Goal: Information Seeking & Learning: Learn about a topic

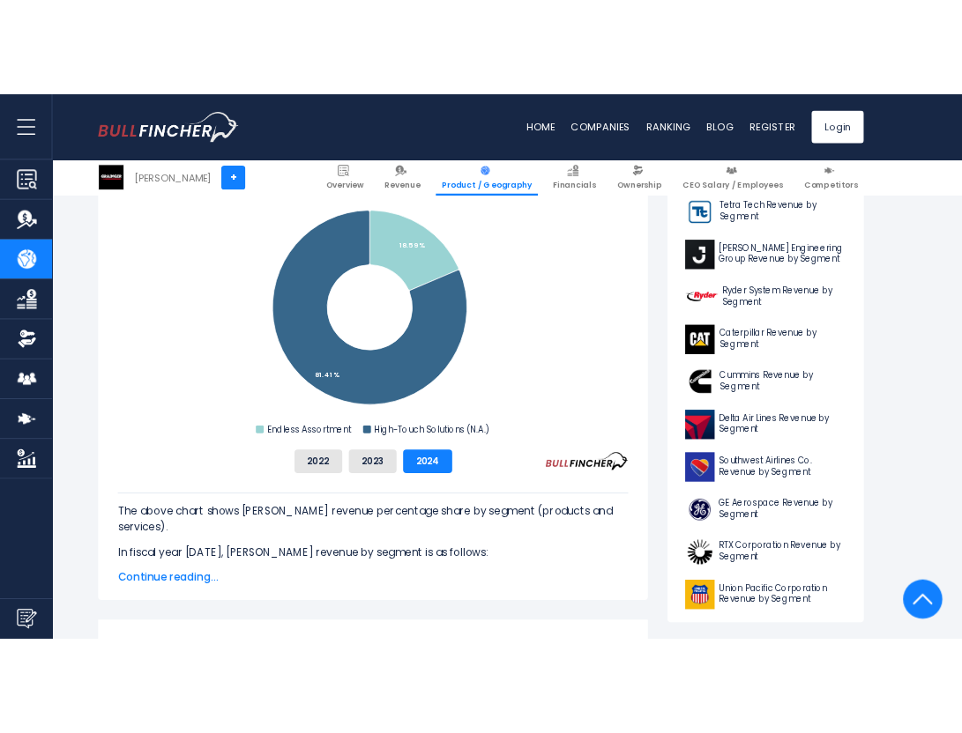
scroll to position [529, 0]
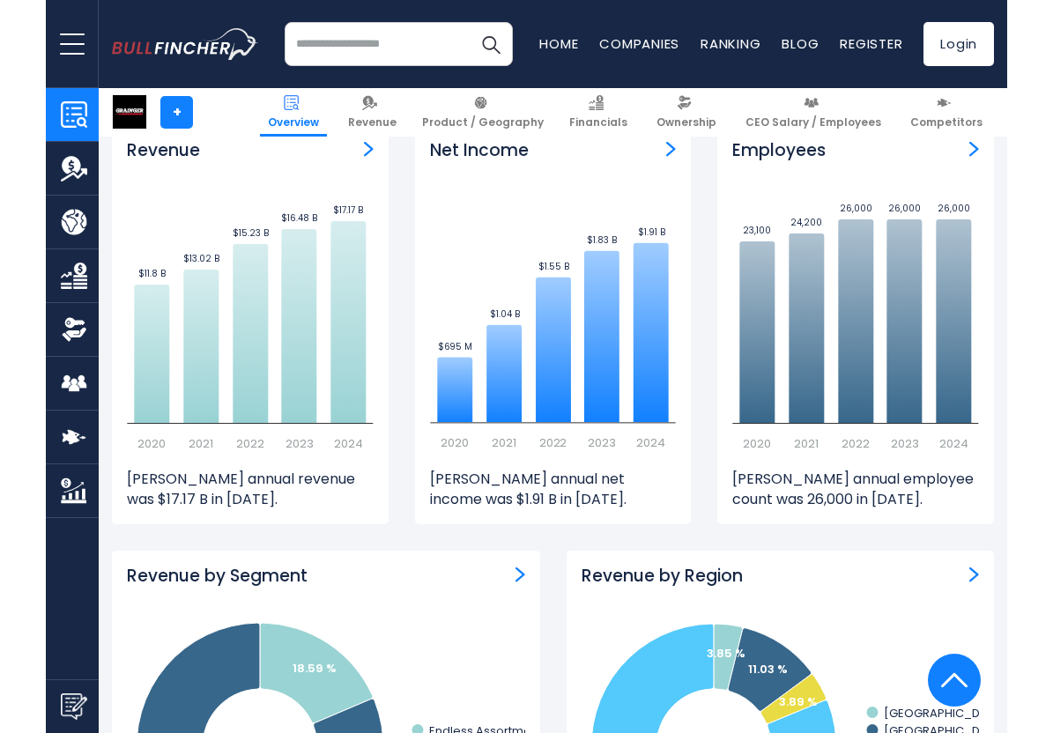
scroll to position [1234, 0]
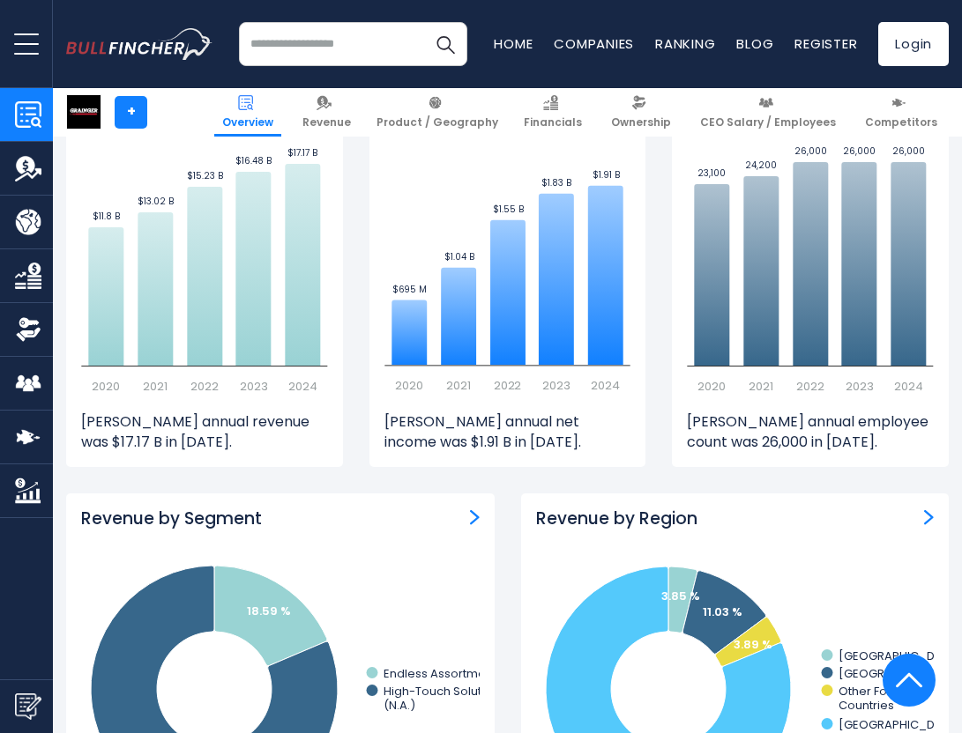
click at [930, 520] on img "Revenue by Region" at bounding box center [929, 517] width 10 height 16
click at [927, 514] on img "Revenue by Region" at bounding box center [929, 517] width 10 height 16
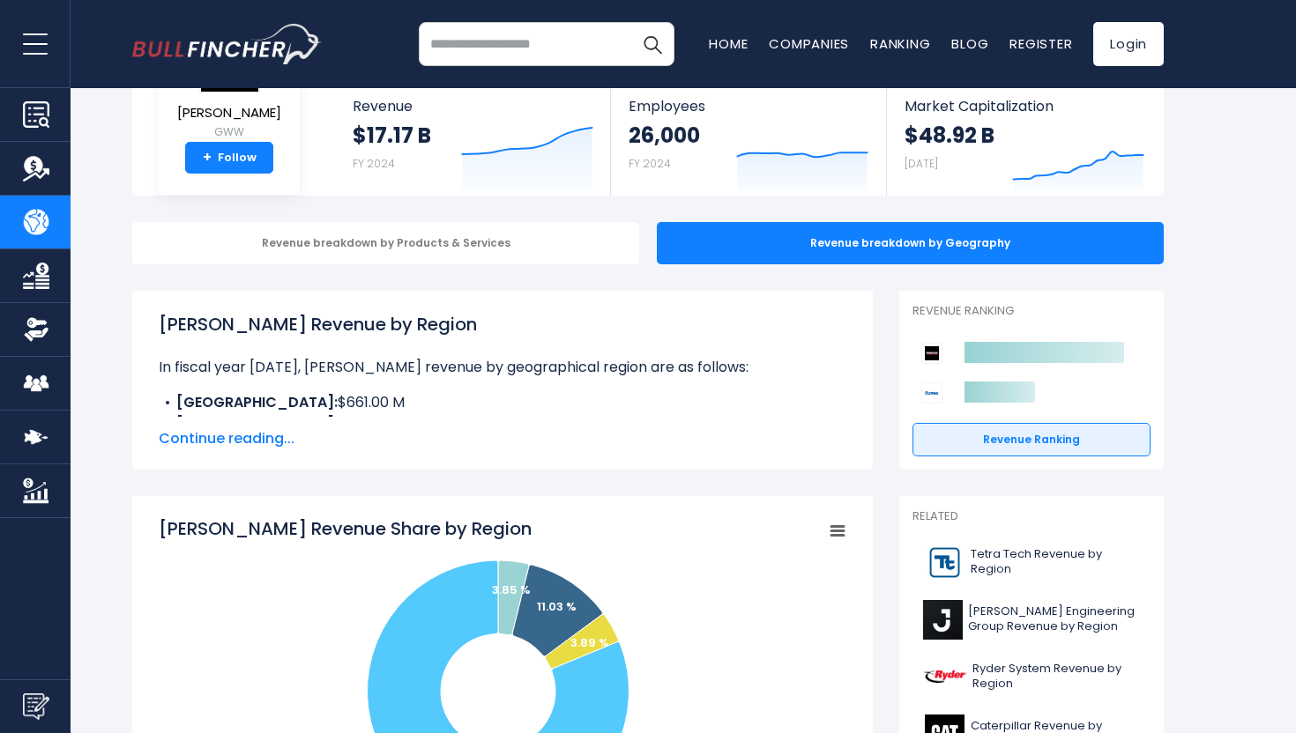
scroll to position [109, 0]
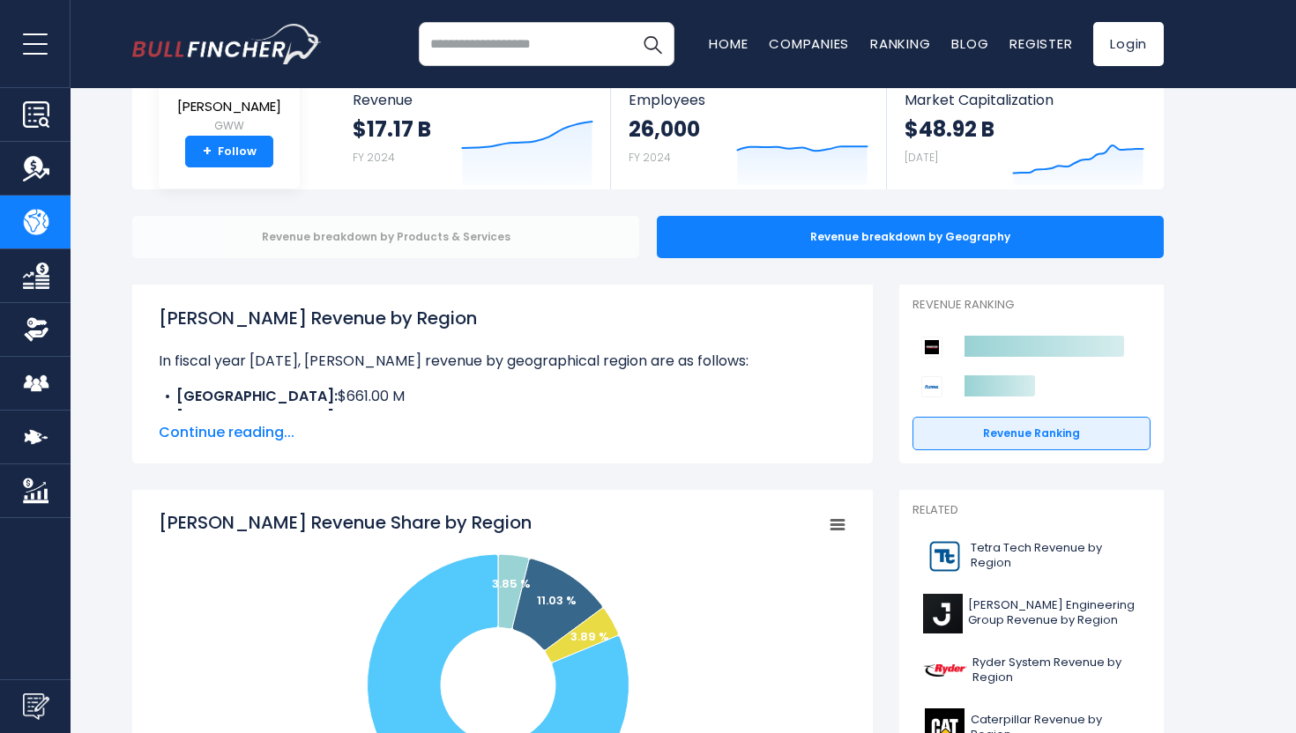
click at [560, 242] on div "Revenue breakdown by Products & Services" at bounding box center [385, 237] width 507 height 42
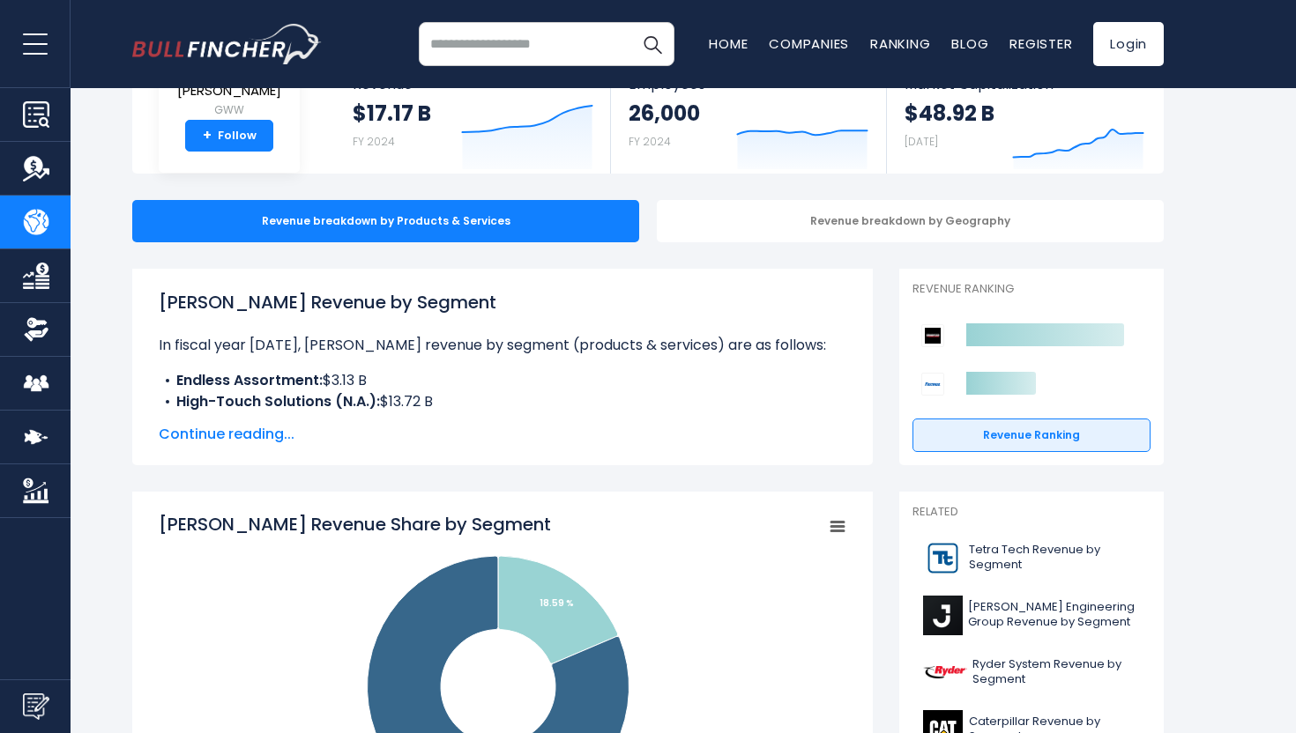
scroll to position [99, 0]
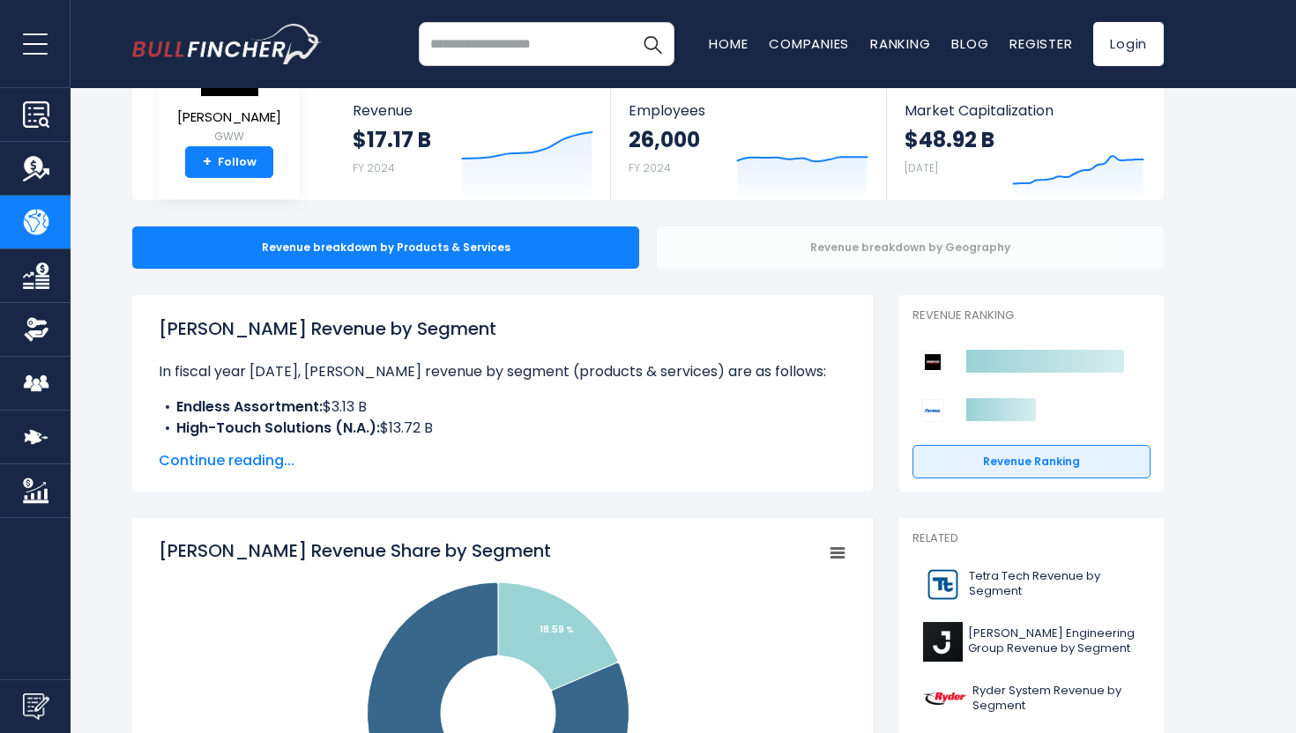
click at [772, 252] on div "Revenue breakdown by Geography" at bounding box center [910, 248] width 507 height 42
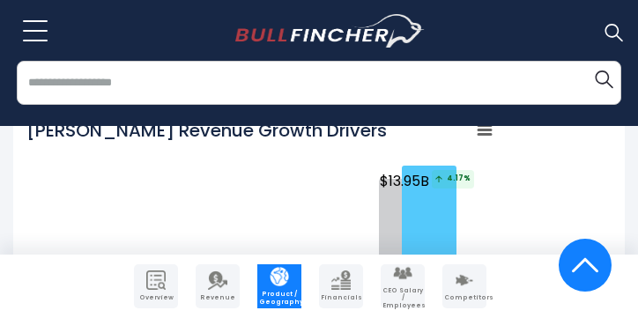
scroll to position [2376, 0]
